Goal: Task Accomplishment & Management: Manage account settings

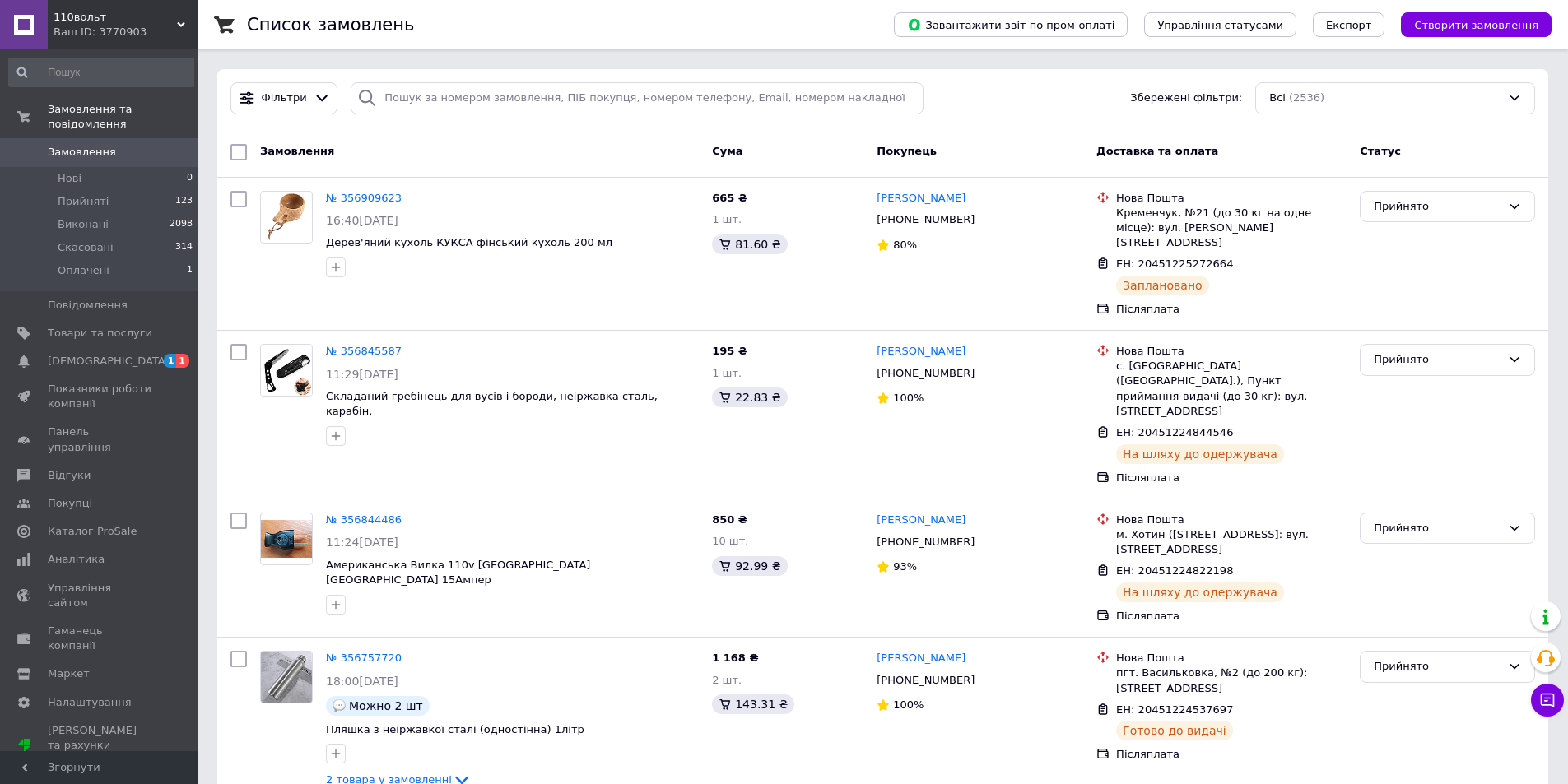
click at [97, 326] on span "Товари та послуги" at bounding box center [100, 333] width 105 height 15
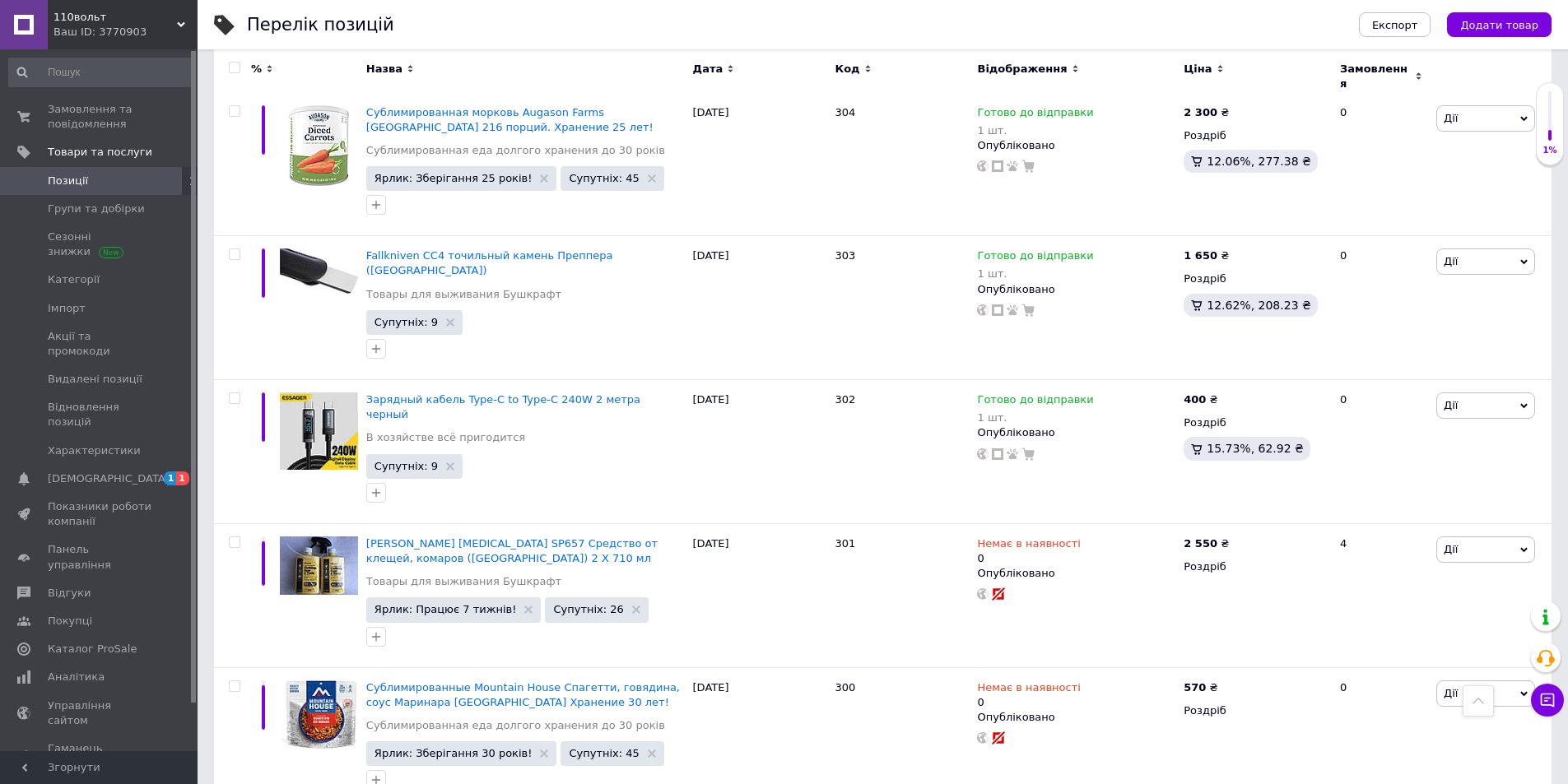
scroll to position [2143, 0]
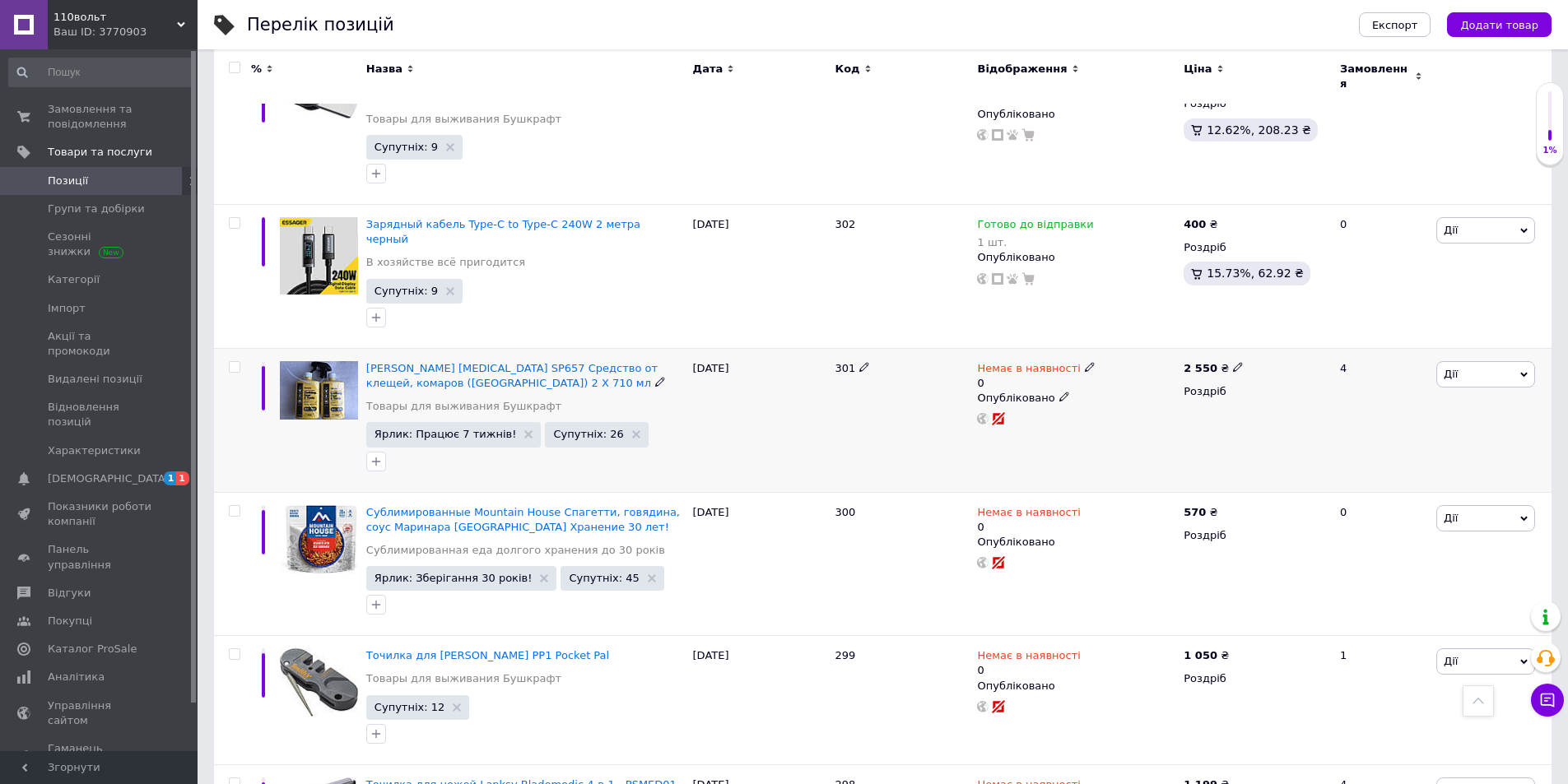
click at [1085, 362] on icon at bounding box center [1090, 367] width 10 height 10
click at [1181, 423] on li "Готово до відправки" at bounding box center [1176, 434] width 156 height 23
drag, startPoint x: 1121, startPoint y: 330, endPoint x: 1108, endPoint y: 333, distance: 13.3
click at [1108, 416] on input "0" at bounding box center [1158, 432] width 125 height 33
type input "2"
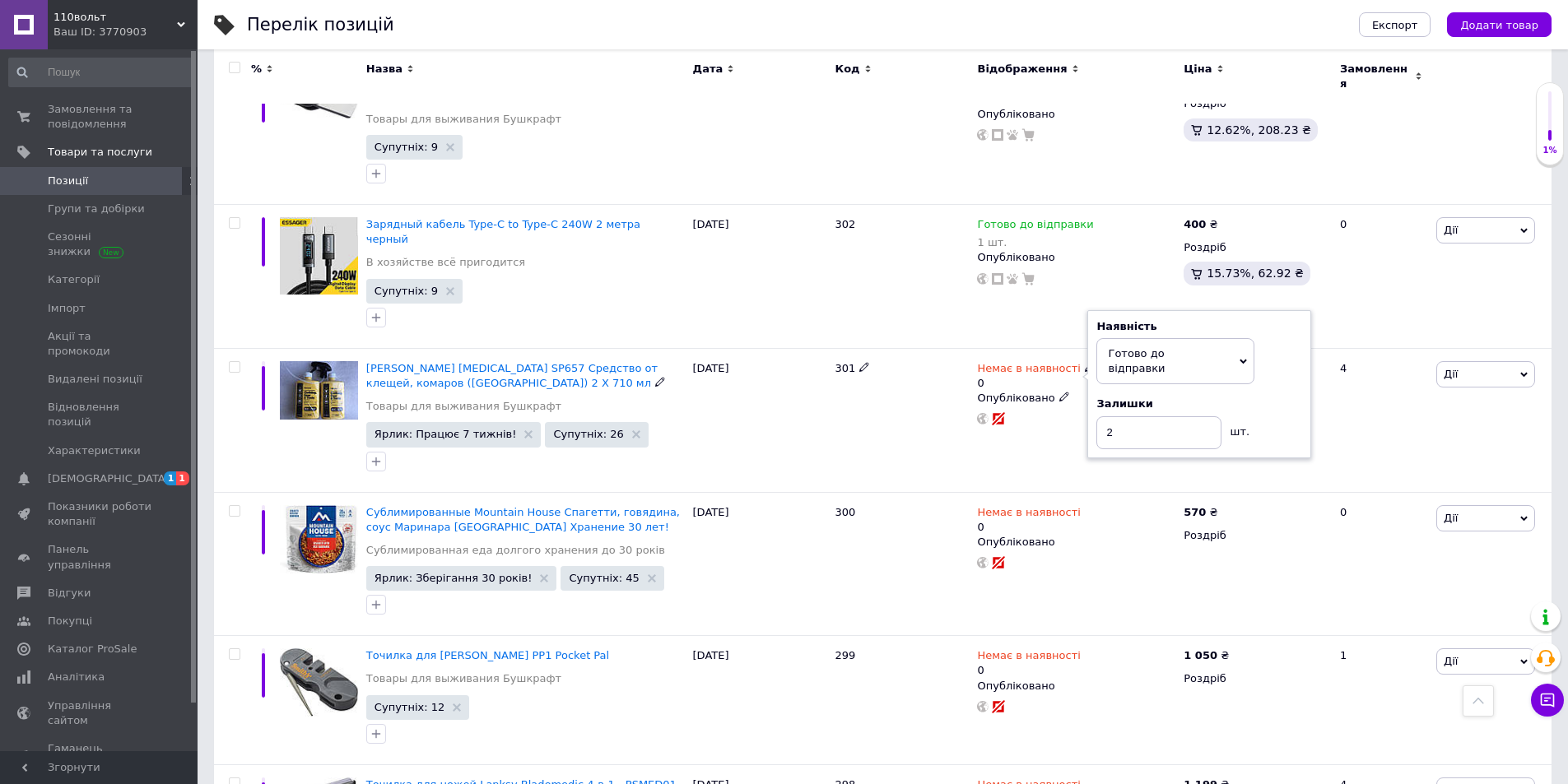
click at [1211, 338] on span "Готово до відправки" at bounding box center [1176, 361] width 158 height 46
click at [1269, 396] on div "Залишки" at bounding box center [1199, 404] width 206 height 15
click at [1357, 348] on div "4" at bounding box center [1380, 419] width 102 height 144
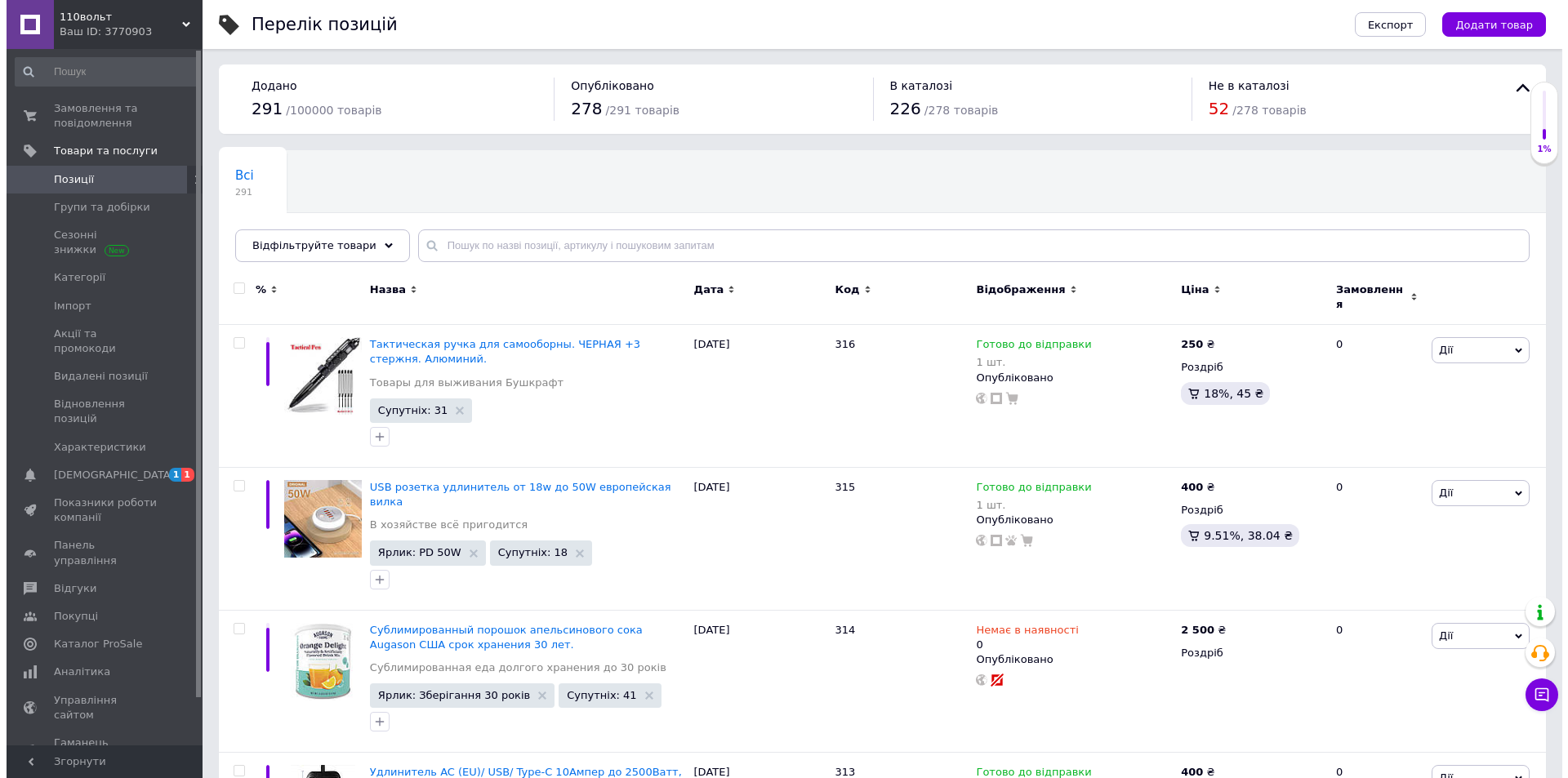
scroll to position [0, 0]
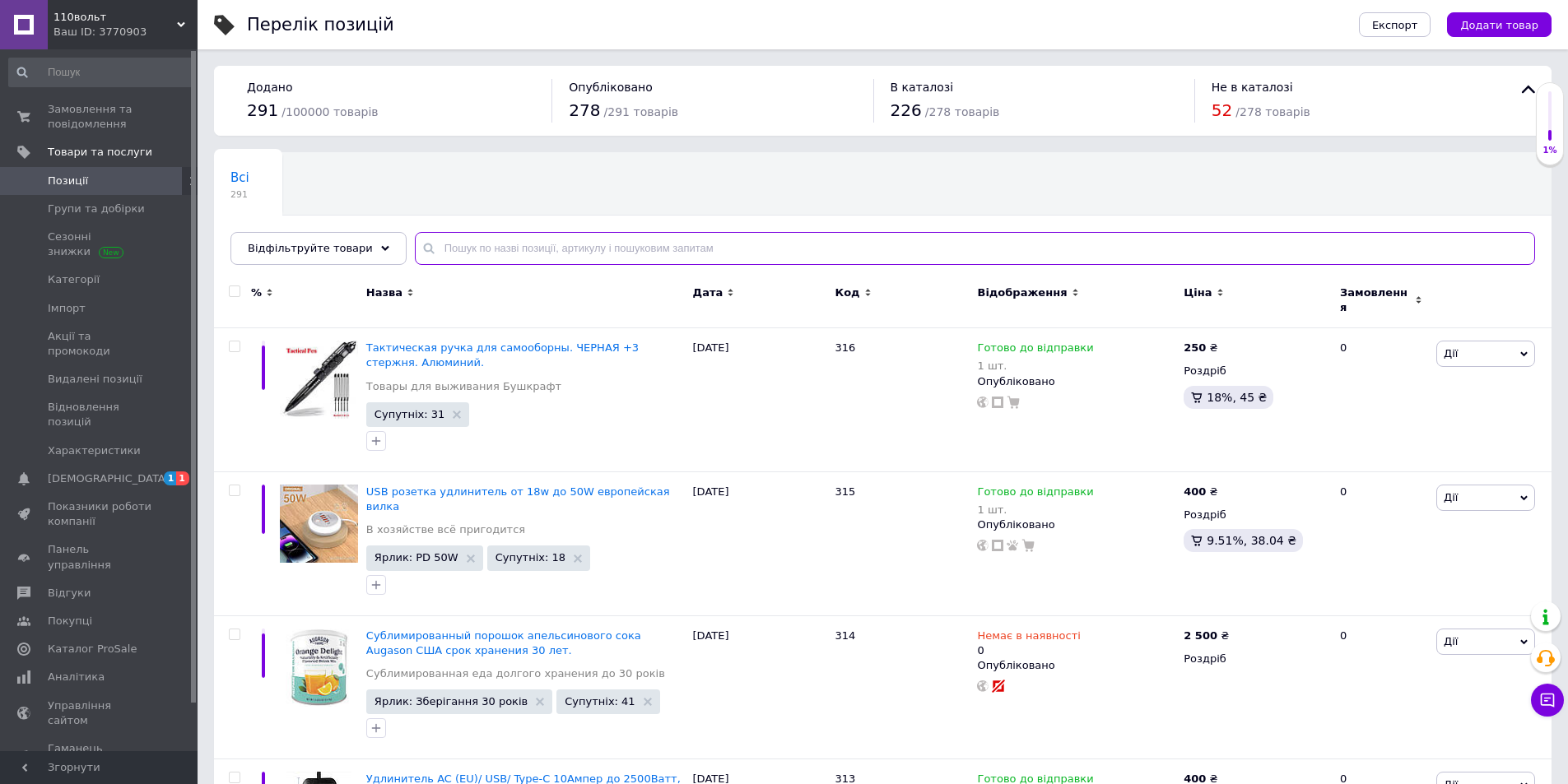
click at [551, 247] on input "text" at bounding box center [975, 249] width 1120 height 33
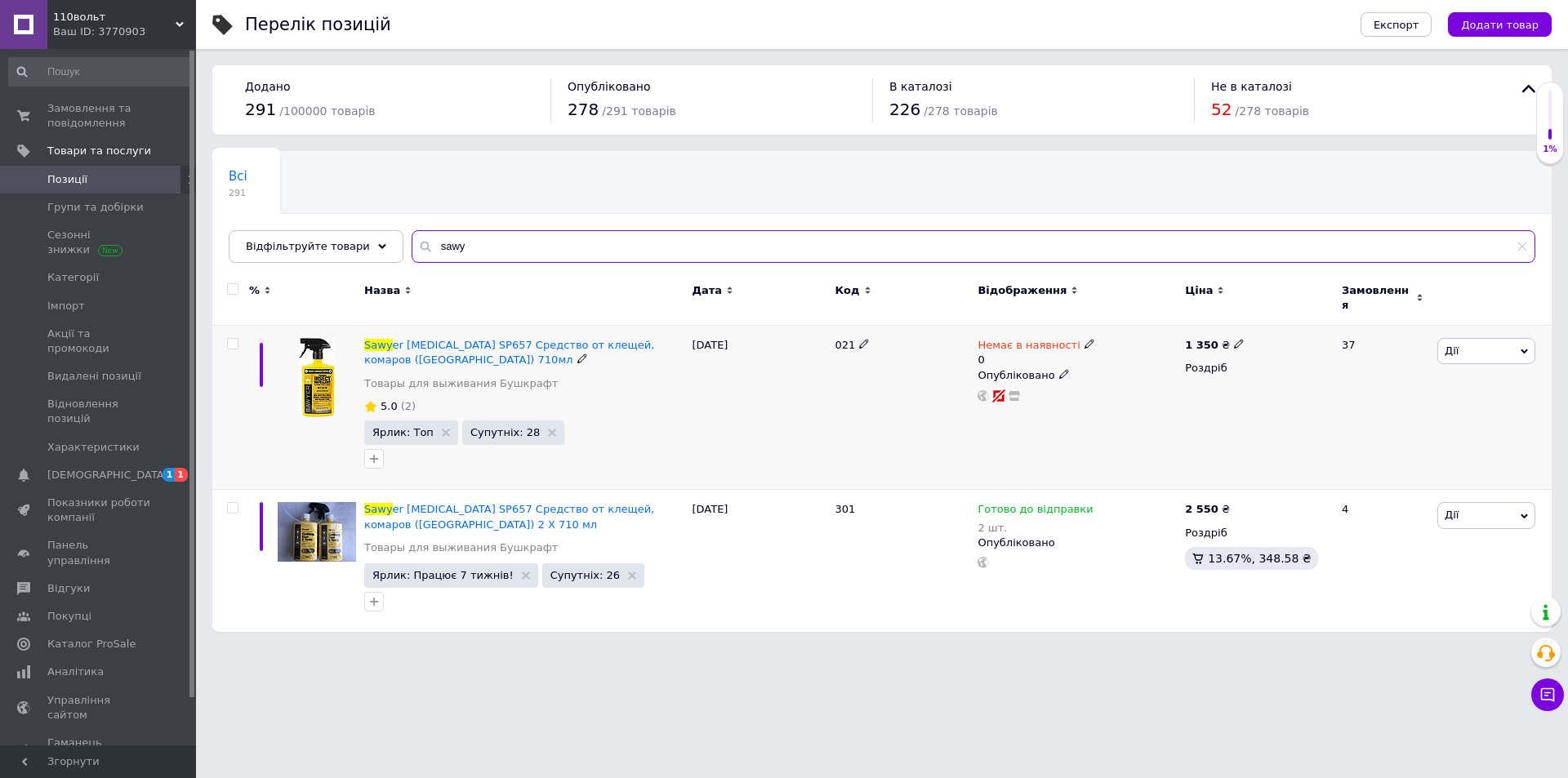
type input "sawy"
click at [1084, 339] on icon at bounding box center [1089, 344] width 9 height 9
click at [1151, 399] on li "Готово до відправки" at bounding box center [1174, 410] width 155 height 23
drag, startPoint x: 1119, startPoint y: 378, endPoint x: 1097, endPoint y: 381, distance: 22.2
click at [1097, 393] on input "0" at bounding box center [1157, 409] width 124 height 33
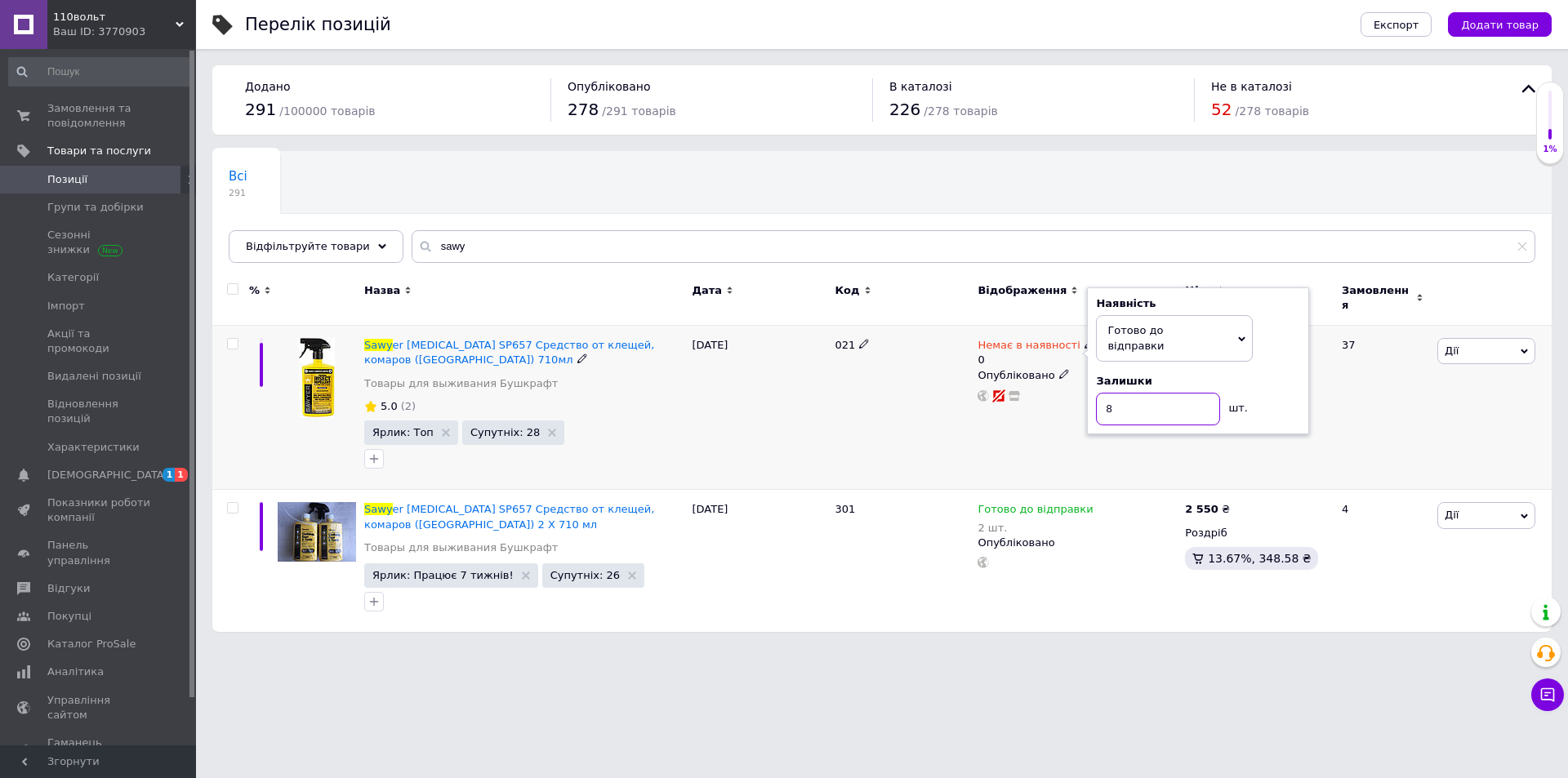
type input "8"
click at [1125, 427] on div "Немає в наявності 0 Наявність Готово до відправки В наявності Немає в наявності…" at bounding box center [1077, 408] width 207 height 164
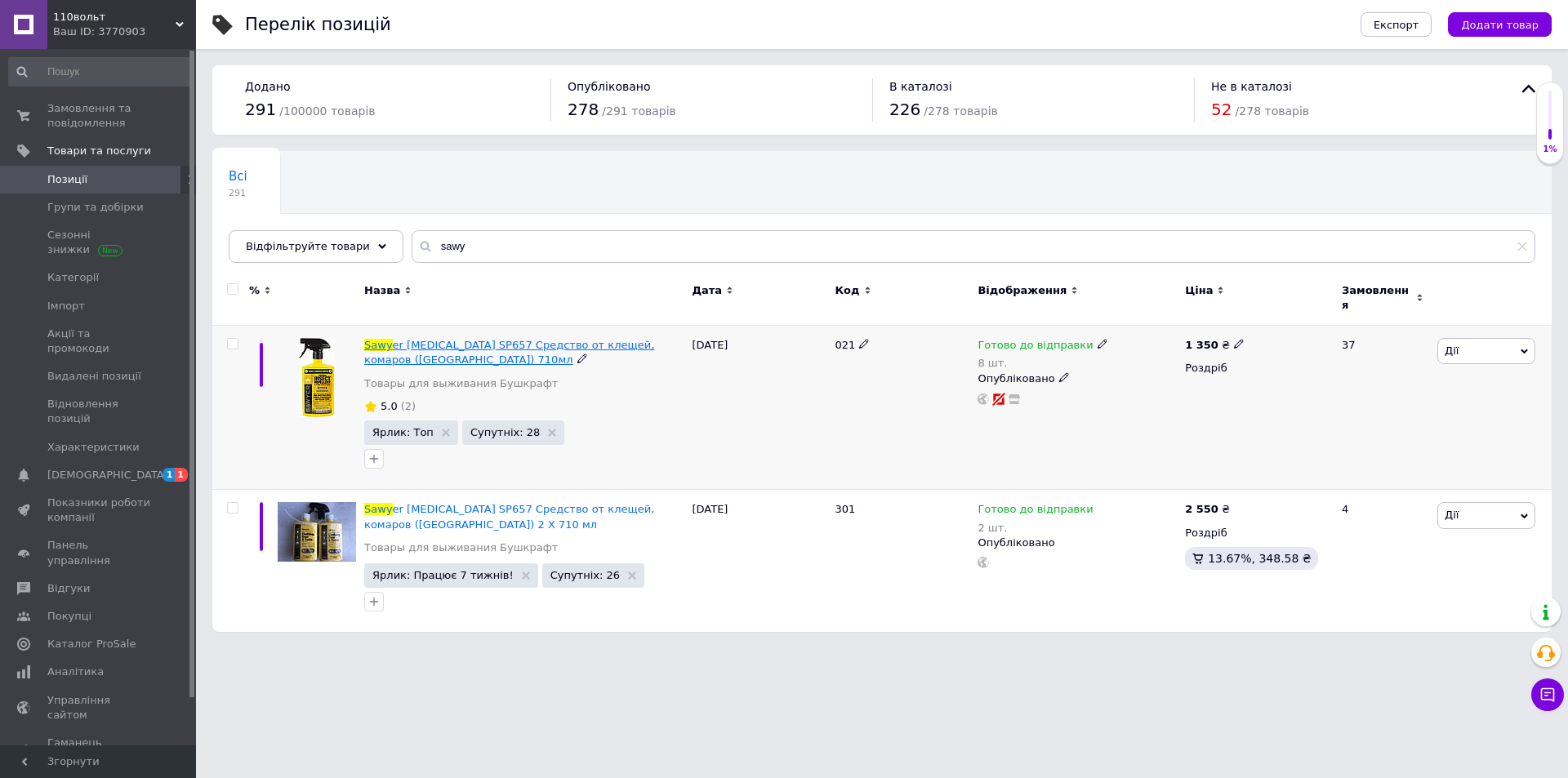
click at [364, 339] on span "Sawy" at bounding box center [378, 345] width 28 height 12
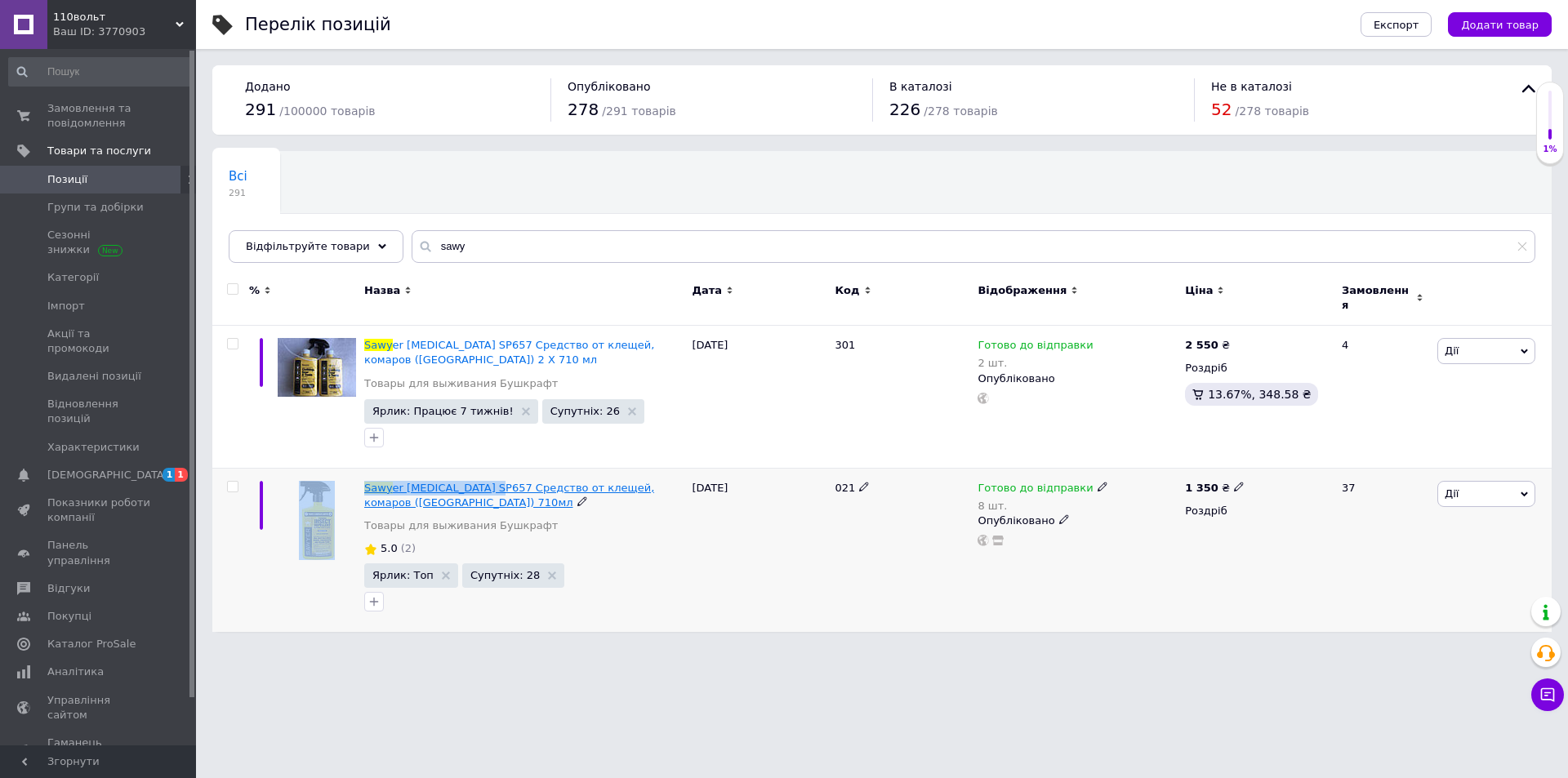
drag, startPoint x: 356, startPoint y: 477, endPoint x: 481, endPoint y: 480, distance: 125.0
click at [481, 480] on div "Sawy er Permethrin SP657 Средство от клещей, комаров (США) 710мл Товары для выж…" at bounding box center [882, 550] width 1339 height 164
copy div "Sawy er Permethrin SP657"
click at [99, 468] on span "[DEMOGRAPHIC_DATA]" at bounding box center [108, 475] width 121 height 15
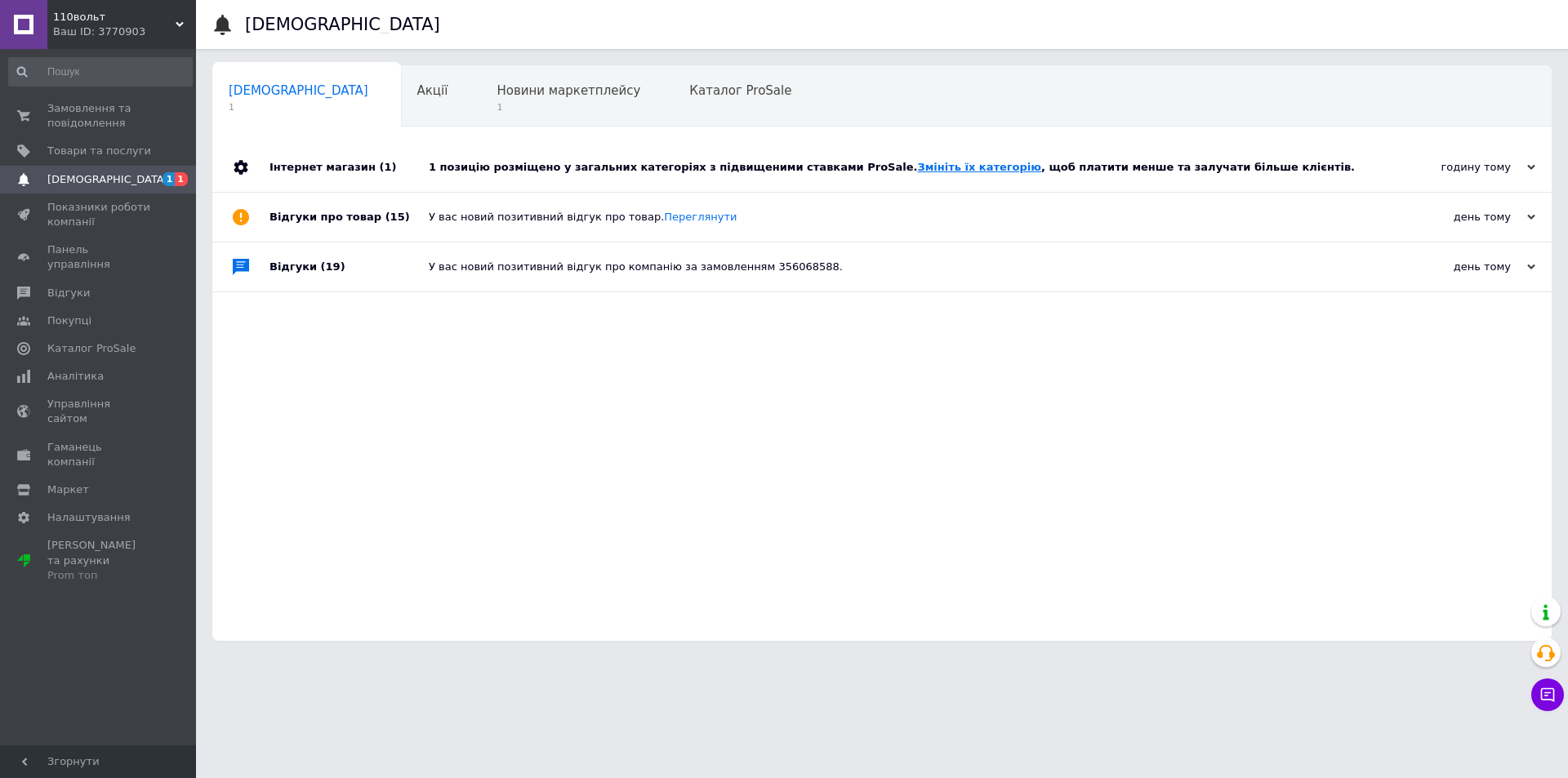
click at [917, 165] on link "Змініть їх категорію" at bounding box center [978, 166] width 123 height 12
